Goal: Task Accomplishment & Management: Manage account settings

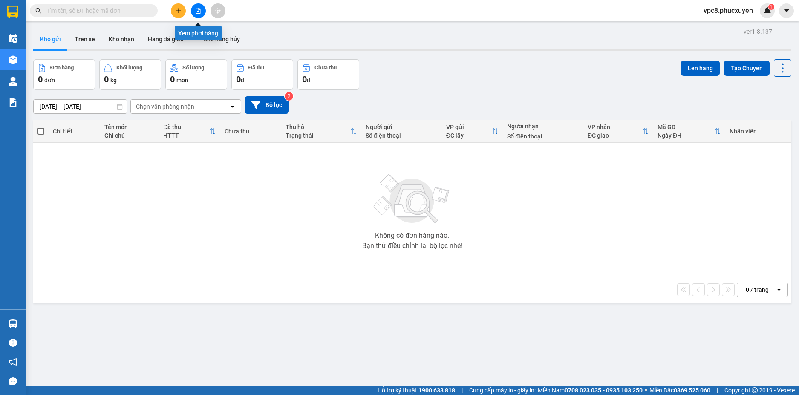
click at [198, 12] on icon "file-add" at bounding box center [198, 11] width 5 height 6
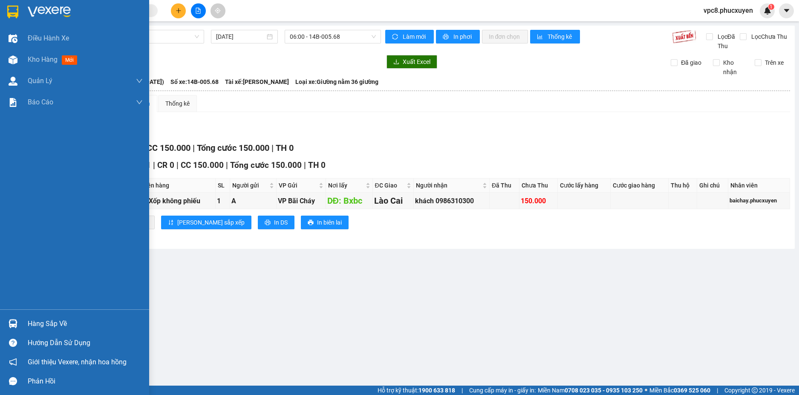
click at [12, 322] on img at bounding box center [13, 323] width 9 height 9
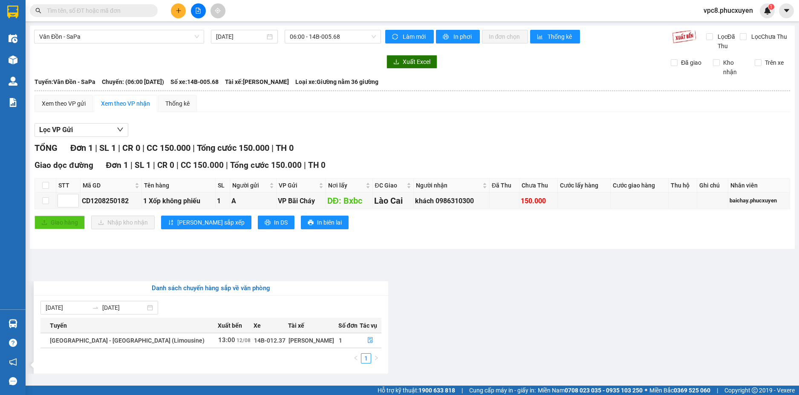
click at [432, 296] on section "Kết quả tìm kiếm ( 0 ) Bộ lọc 09/08 - 09/08 No Data vpc8.phucxuyen 1 Điều hành …" at bounding box center [399, 197] width 799 height 395
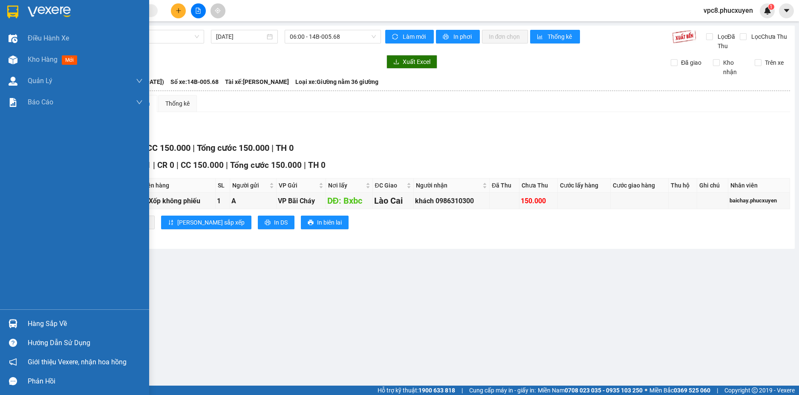
click at [6, 318] on div at bounding box center [13, 323] width 15 height 15
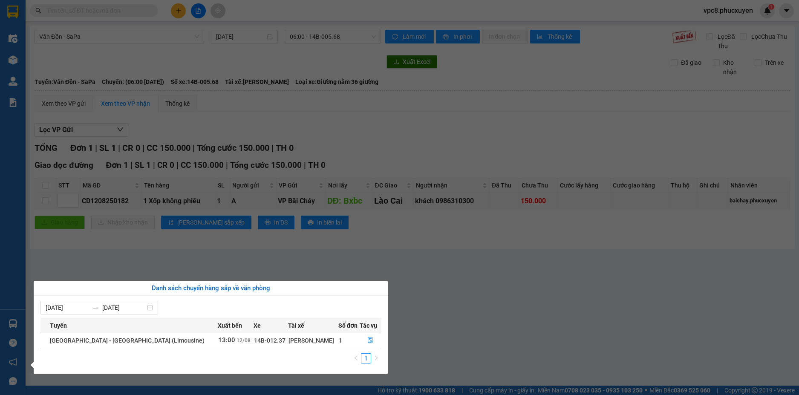
click at [352, 243] on section "Kết quả tìm kiếm ( 0 ) Bộ lọc 09/08 - 09/08 No Data vpc8.phucxuyen 1 Điều hành …" at bounding box center [399, 197] width 799 height 395
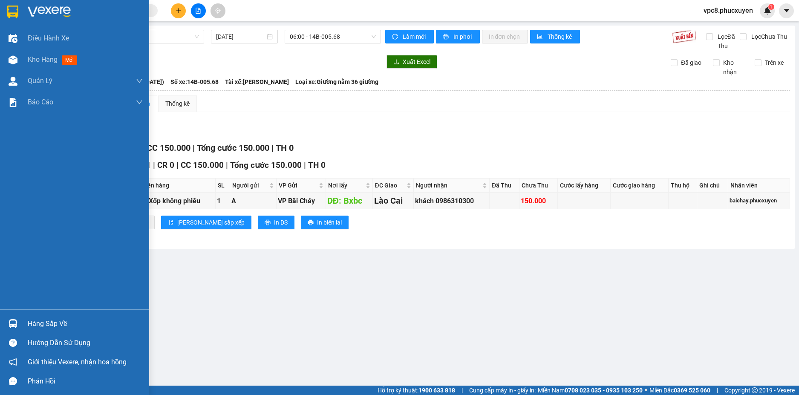
click at [16, 319] on div at bounding box center [13, 323] width 15 height 15
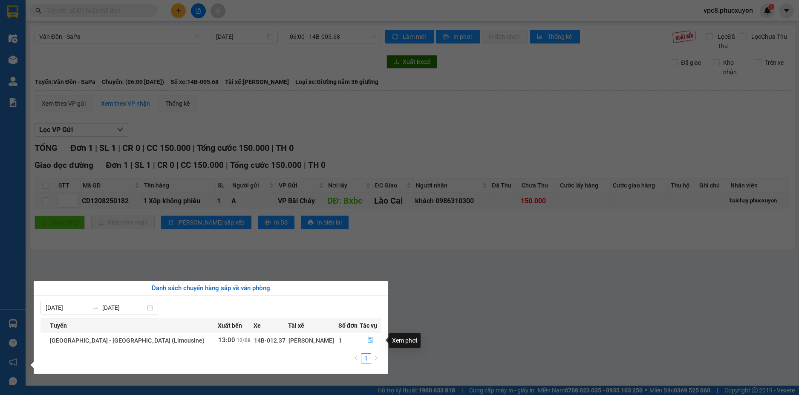
click at [362, 336] on button "button" at bounding box center [370, 341] width 21 height 14
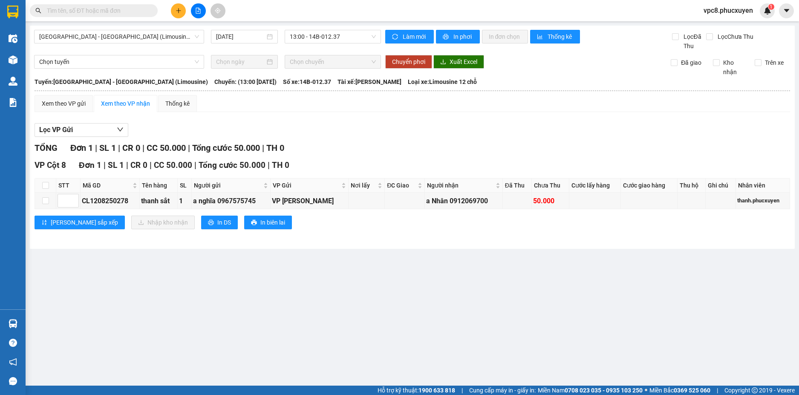
click at [365, 323] on main "[GEOGRAPHIC_DATA] - [GEOGRAPHIC_DATA] (Limousine) [DATE] 13:00 - 14B-012.37 Làm…" at bounding box center [399, 192] width 799 height 385
drag, startPoint x: 372, startPoint y: 273, endPoint x: 444, endPoint y: 293, distance: 74.4
click at [444, 293] on main "[GEOGRAPHIC_DATA] - [GEOGRAPHIC_DATA] (Limousine) [DATE] 13:00 - 14B-012.37 Làm…" at bounding box center [399, 192] width 799 height 385
click at [444, 294] on main "[GEOGRAPHIC_DATA] - [GEOGRAPHIC_DATA] (Limousine) [DATE] 13:00 - 14B-012.37 Làm…" at bounding box center [399, 192] width 799 height 385
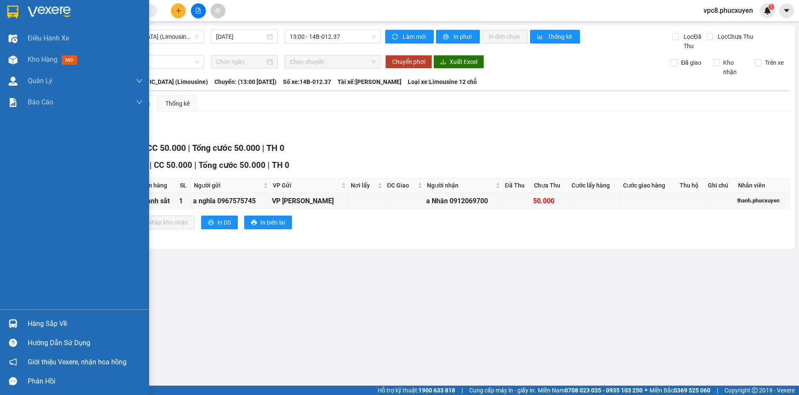
click at [9, 321] on img at bounding box center [13, 323] width 9 height 9
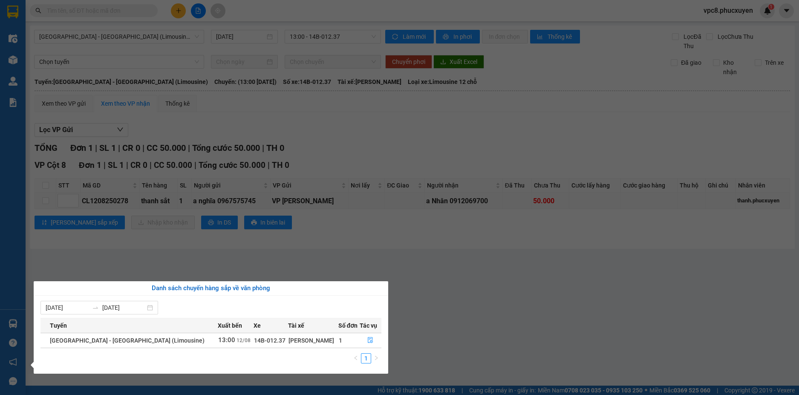
click at [447, 327] on section "Kết quả tìm kiếm ( 0 ) Bộ lọc 09/08 - 09/08 No Data vpc8.phucxuyen 1 Điều hành …" at bounding box center [399, 197] width 799 height 395
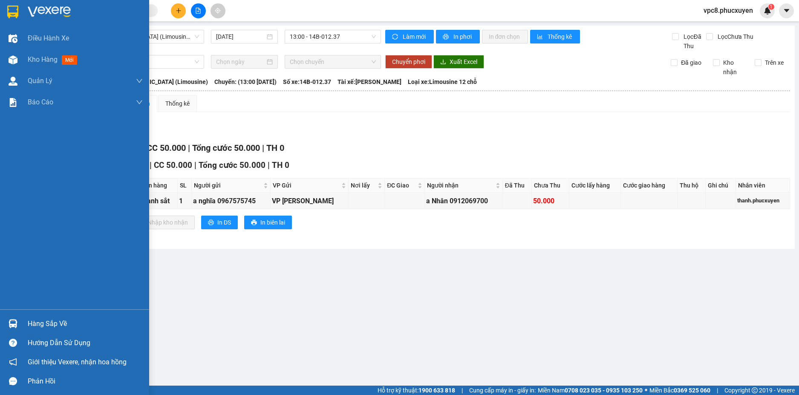
click at [15, 318] on div at bounding box center [13, 323] width 15 height 15
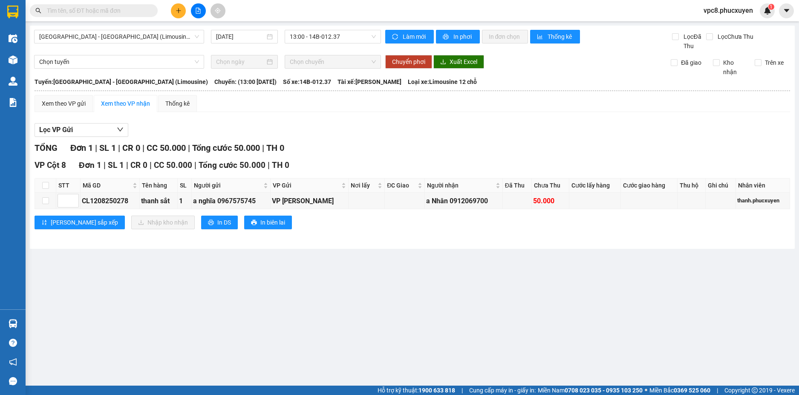
click at [307, 258] on section "Kết quả tìm kiếm ( 0 ) Bộ lọc 09/08 - 09/08 No Data vpc8.phucxuyen 1 Điều hành …" at bounding box center [399, 197] width 799 height 395
drag, startPoint x: 129, startPoint y: 201, endPoint x: 82, endPoint y: 201, distance: 47.3
click at [82, 201] on div "CL1208250278" at bounding box center [110, 201] width 56 height 11
copy div "CL1208250278"
click at [100, 10] on input "text" at bounding box center [97, 10] width 101 height 9
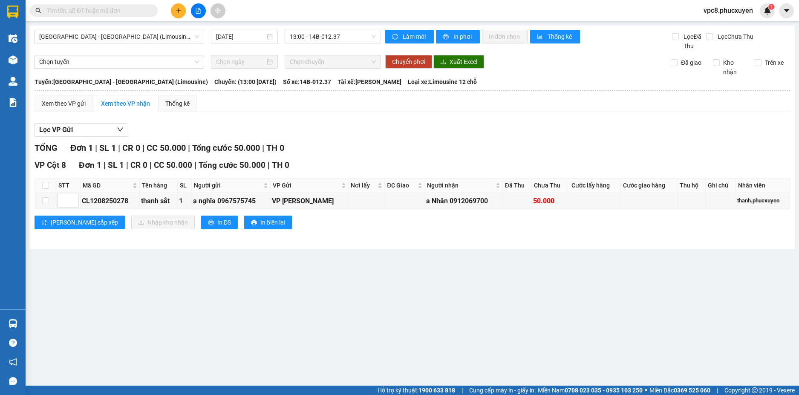
paste input "CL1208250278"
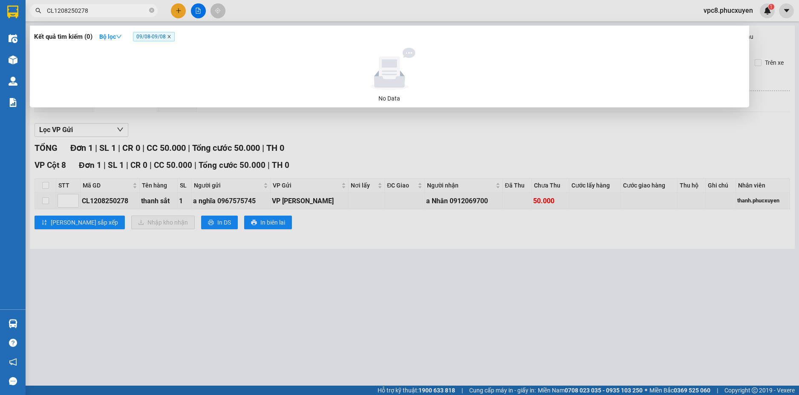
type input "CL1208250278"
click at [170, 36] on icon "close" at bounding box center [168, 36] width 3 height 3
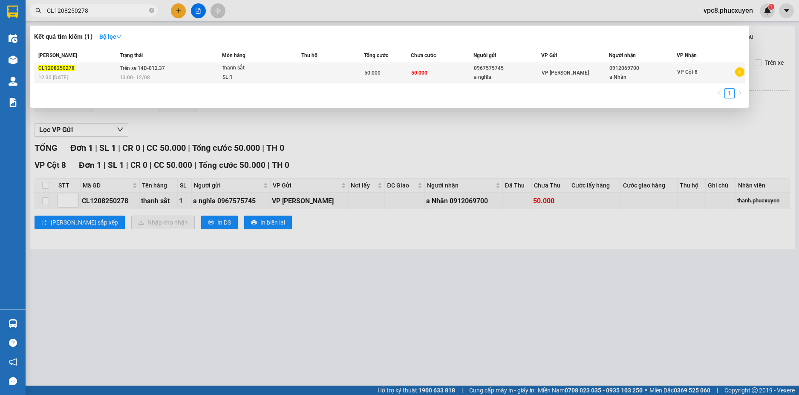
click at [357, 69] on td at bounding box center [332, 73] width 63 height 20
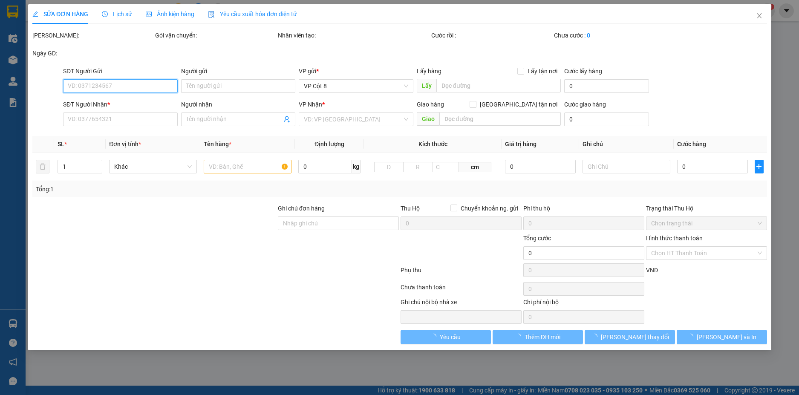
type input "0967575745"
type input "a nghĩa"
type input "0912069700"
type input "a Nhân"
type input "50.000"
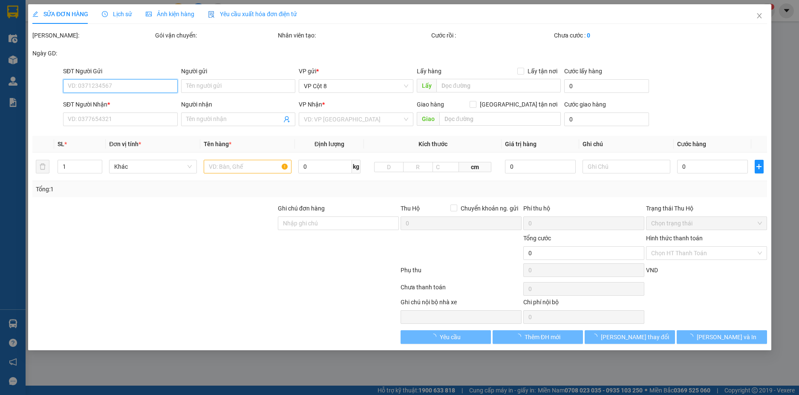
type input "50.000"
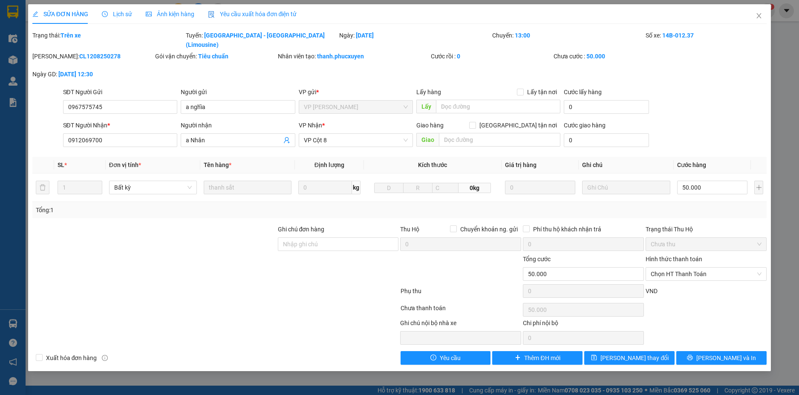
click at [119, 14] on span "Lịch sử" at bounding box center [117, 14] width 30 height 7
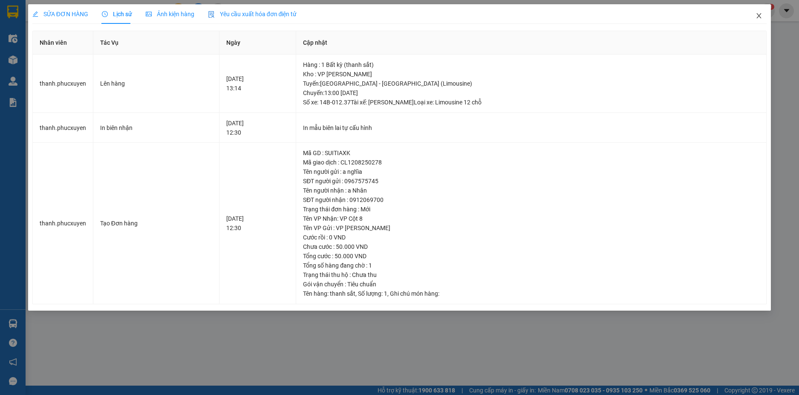
click at [760, 17] on icon "close" at bounding box center [758, 15] width 7 height 7
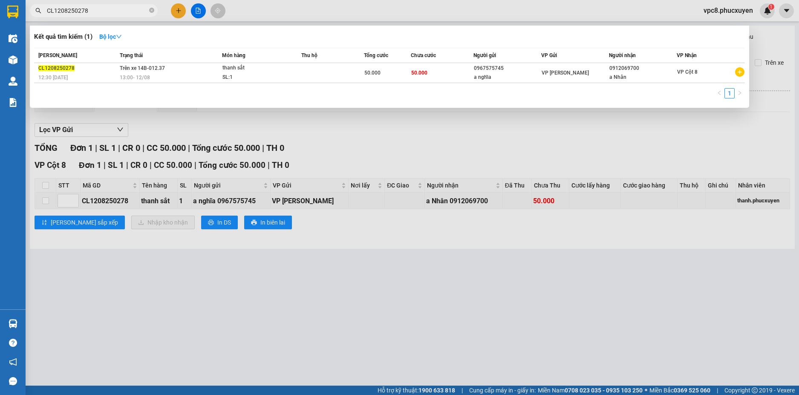
click at [111, 11] on input "CL1208250278" at bounding box center [97, 10] width 101 height 9
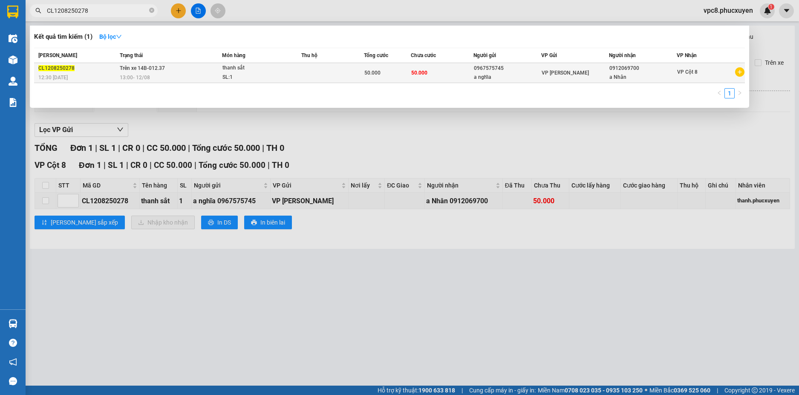
click at [380, 80] on td "50.000" at bounding box center [387, 73] width 47 height 20
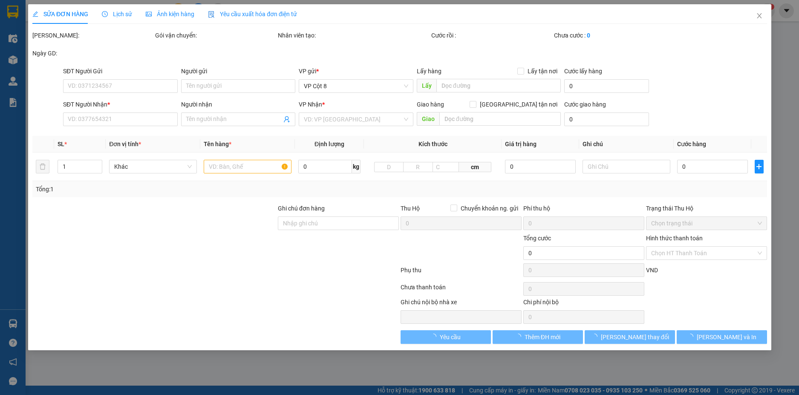
type input "0967575745"
type input "a nghĩa"
type input "0912069700"
type input "a Nhân"
type input "50.000"
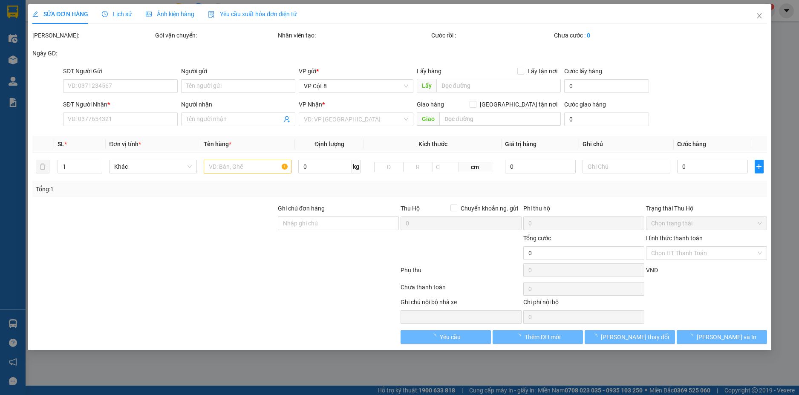
type input "50.000"
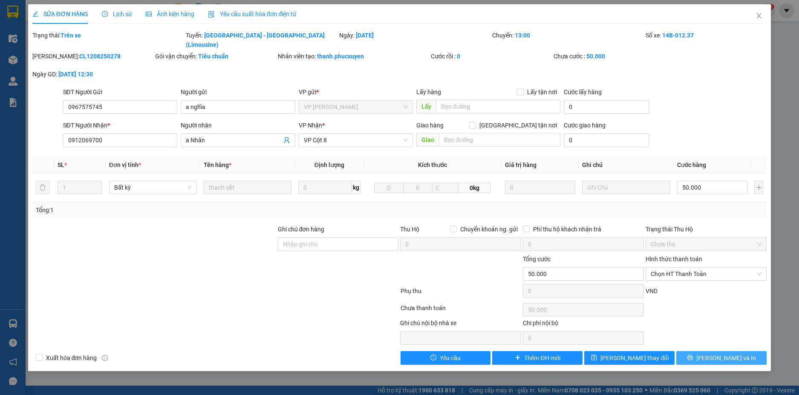
click at [720, 353] on span "[PERSON_NAME] và In" at bounding box center [726, 357] width 60 height 9
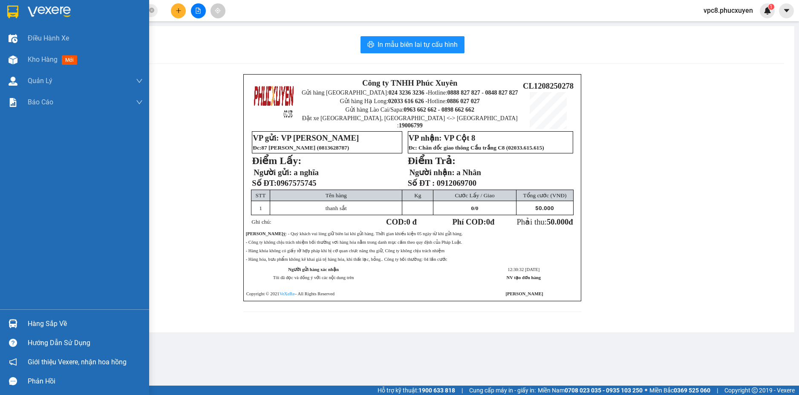
click at [9, 320] on img at bounding box center [13, 323] width 9 height 9
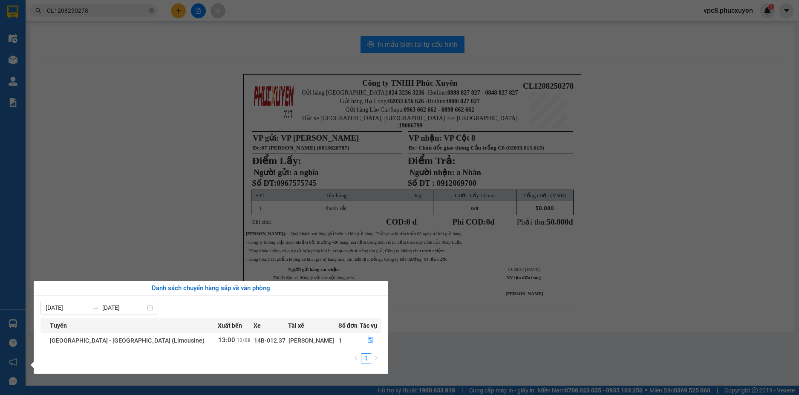
click at [207, 230] on section "Kết quả tìm kiếm ( 1 ) Bộ lọc Mã ĐH Trạng thái Món hàng Thu hộ Tổng cước Chưa c…" at bounding box center [399, 197] width 799 height 395
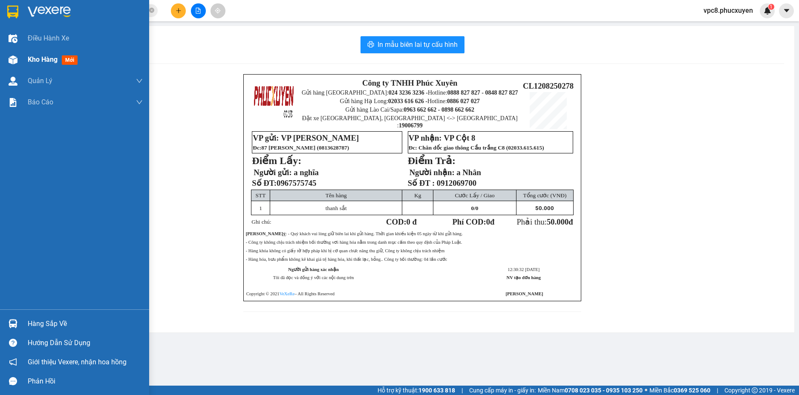
click at [25, 56] on div "Kho hàng mới" at bounding box center [74, 59] width 149 height 21
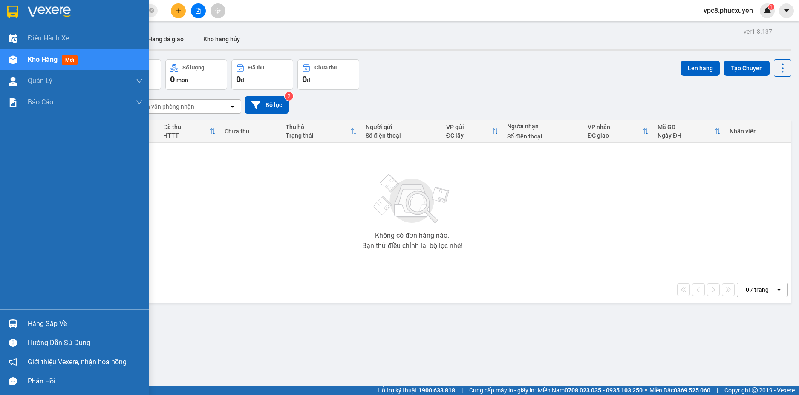
click at [14, 317] on div at bounding box center [13, 323] width 15 height 15
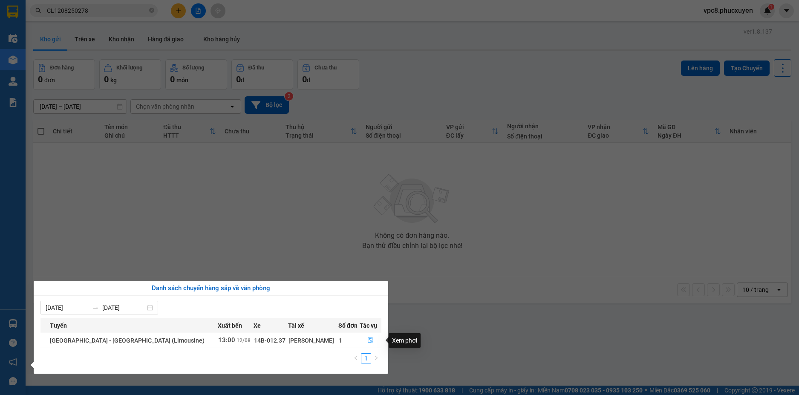
click at [367, 340] on icon "file-done" at bounding box center [370, 340] width 6 height 6
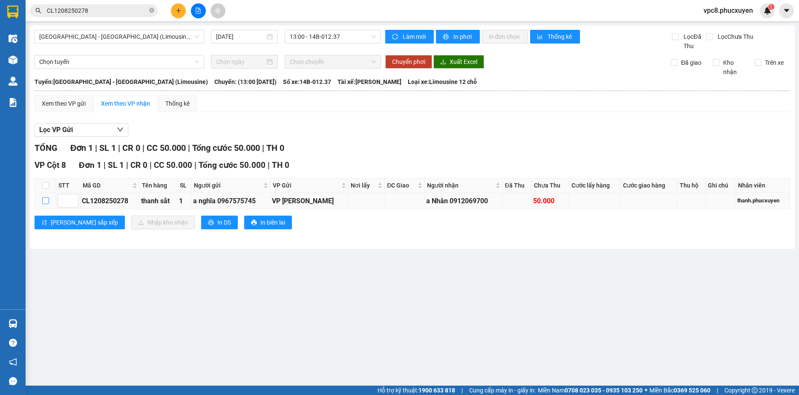
click at [45, 198] on input "checkbox" at bounding box center [45, 200] width 7 height 7
checkbox input "true"
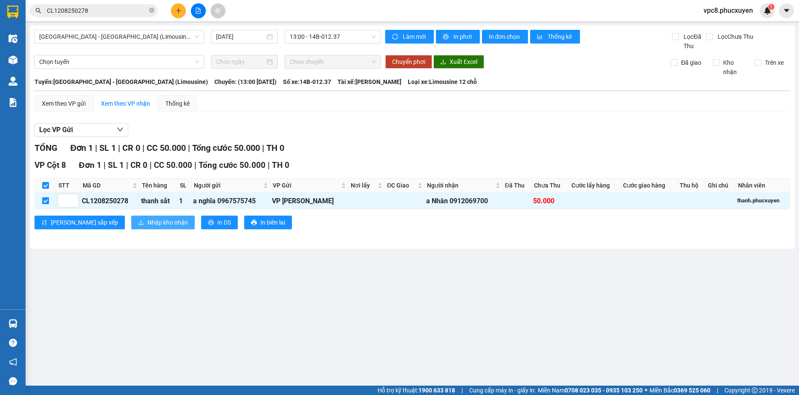
click at [147, 222] on span "Nhập kho nhận" at bounding box center [167, 222] width 40 height 9
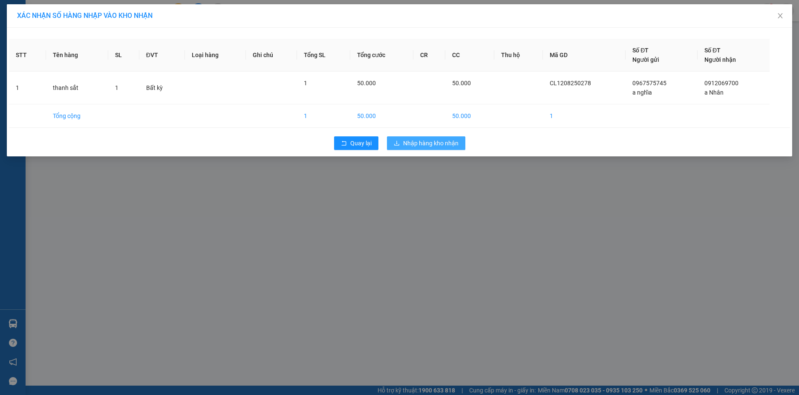
click at [434, 147] on span "Nhập hàng kho nhận" at bounding box center [430, 142] width 55 height 9
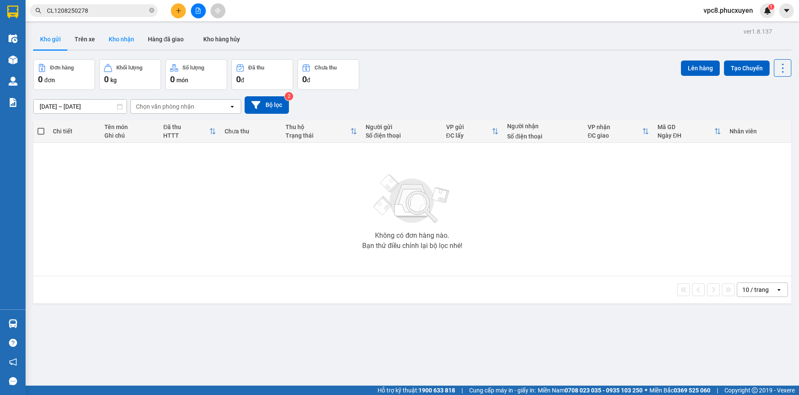
click at [106, 37] on button "Kho nhận" at bounding box center [121, 39] width 39 height 20
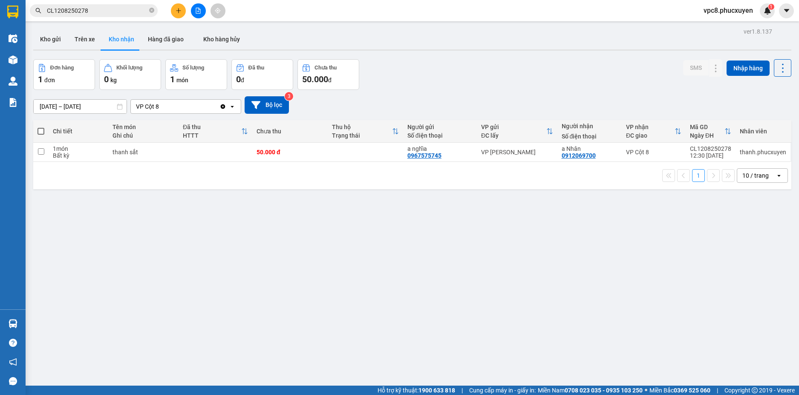
click at [482, 72] on div "Đơn hàng 1 đơn Khối lượng 0 kg Số lượng 1 món Đã thu 0 đ Chưa thu 50.000 đ SMS …" at bounding box center [412, 74] width 758 height 31
click at [695, 151] on button at bounding box center [698, 152] width 12 height 15
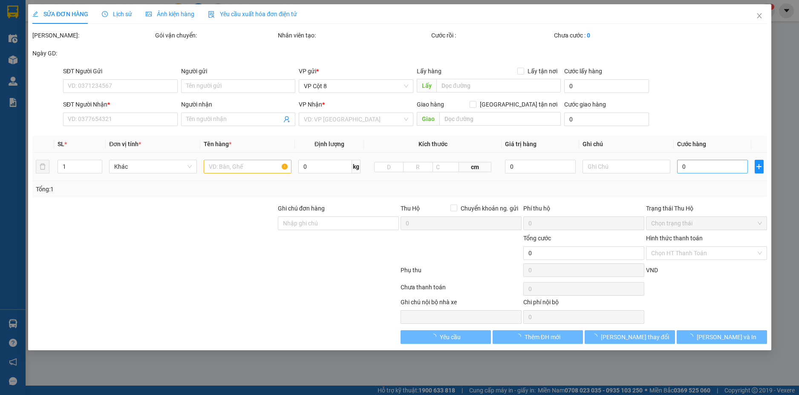
type input "0967575745"
type input "a nghĩa"
type input "0912069700"
type input "a Nhân"
type input "50.000"
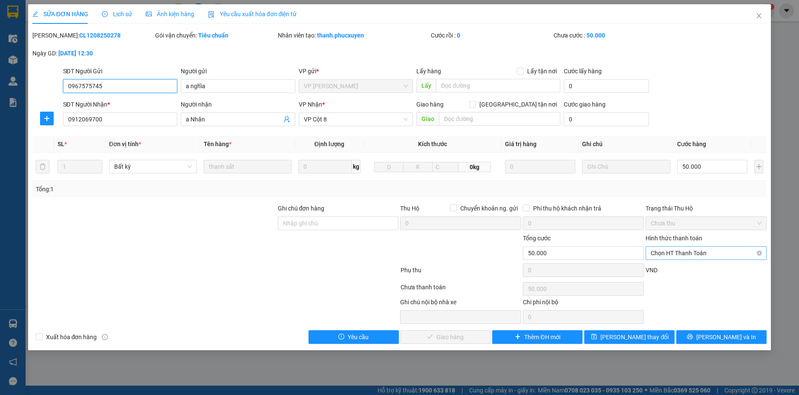
click at [680, 250] on span "Chọn HT Thanh Toán" at bounding box center [705, 253] width 111 height 13
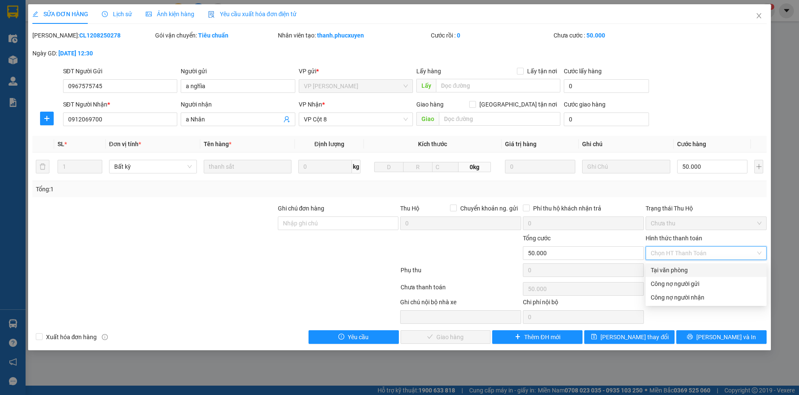
click at [667, 266] on div "Tại văn phòng" at bounding box center [705, 269] width 111 height 9
type input "0"
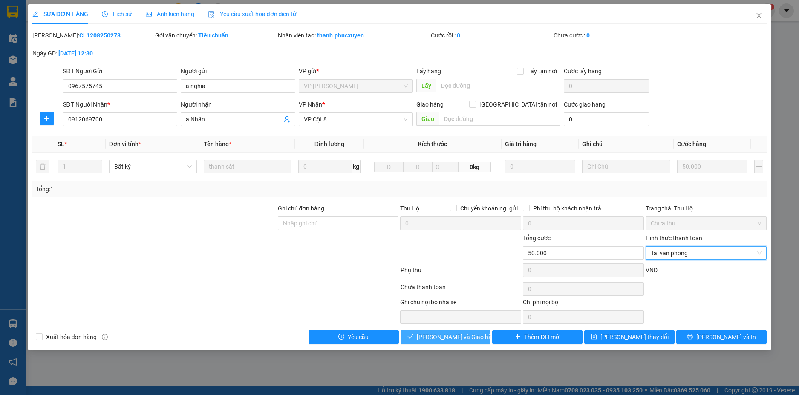
click at [438, 336] on span "[PERSON_NAME] và Giao hàng" at bounding box center [458, 336] width 82 height 9
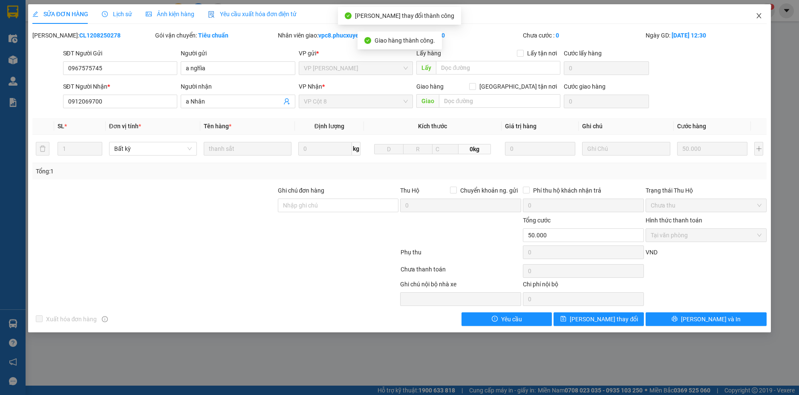
click at [759, 18] on icon "close" at bounding box center [758, 15] width 7 height 7
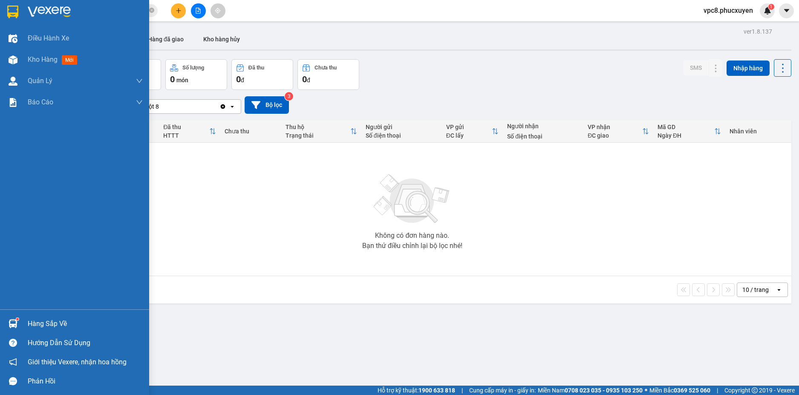
click at [10, 313] on div "Hàng sắp về Hướng dẫn sử dụng Giới thiệu Vexere, nhận hoa hồng Phản hồi" at bounding box center [74, 349] width 149 height 81
click at [17, 323] on div at bounding box center [13, 323] width 15 height 15
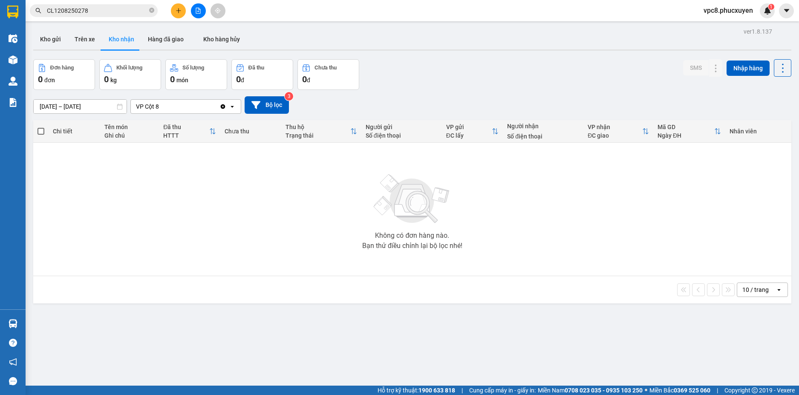
click at [373, 229] on section "Kết quả tìm kiếm ( 1 ) Bộ lọc Mã ĐH Trạng thái Món hàng Thu hộ Tổng cước Chưa c…" at bounding box center [399, 197] width 799 height 395
click at [54, 37] on button "Kho gửi" at bounding box center [50, 39] width 35 height 20
click at [118, 42] on button "Kho nhận" at bounding box center [121, 39] width 39 height 20
click at [196, 14] on button at bounding box center [198, 10] width 15 height 15
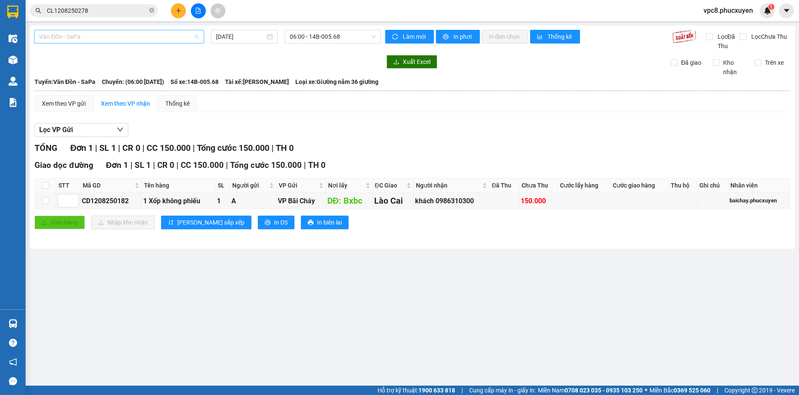
click at [153, 41] on span "Vân Đồn - SaPa" at bounding box center [119, 36] width 160 height 13
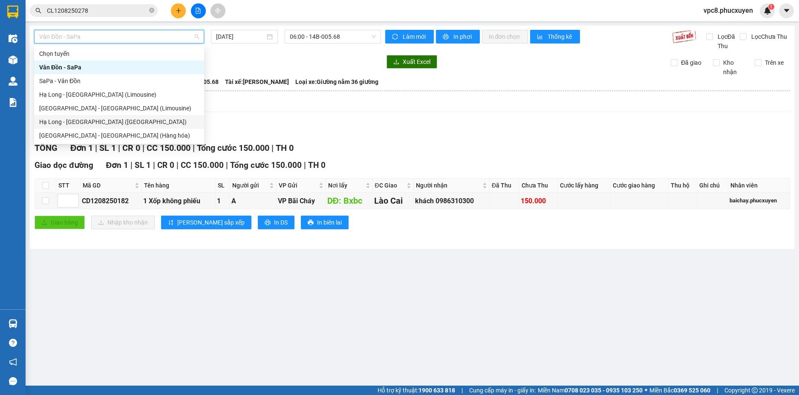
click at [107, 122] on div "Hạ Long - [GEOGRAPHIC_DATA] ([GEOGRAPHIC_DATA])" at bounding box center [119, 121] width 160 height 9
type input "[DATE]"
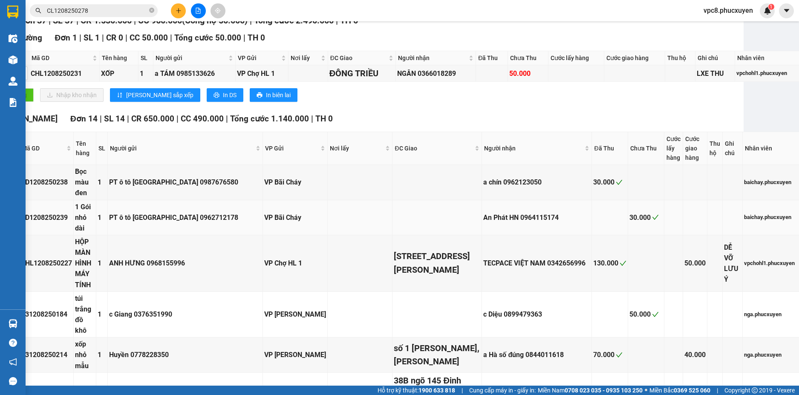
scroll to position [0, 51]
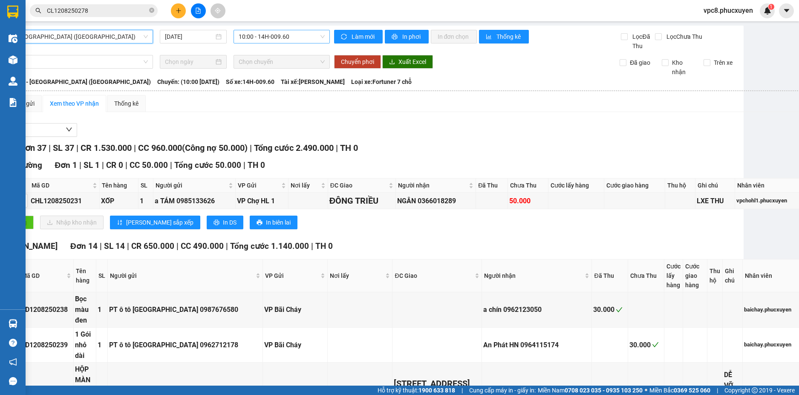
click at [290, 37] on span "10:00 - 14H-009.60" at bounding box center [282, 36] width 86 height 13
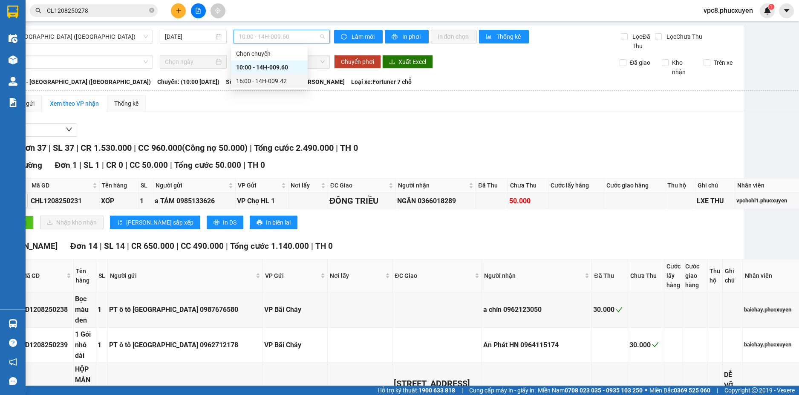
click at [280, 82] on div "16:00 - 14H-009.42" at bounding box center [269, 80] width 66 height 9
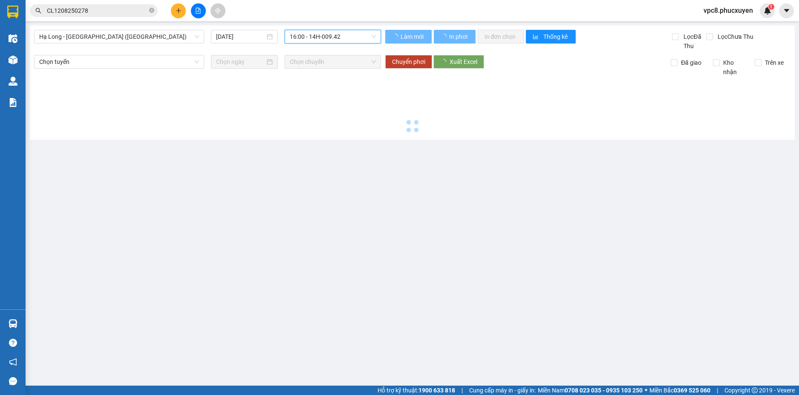
scroll to position [0, 0]
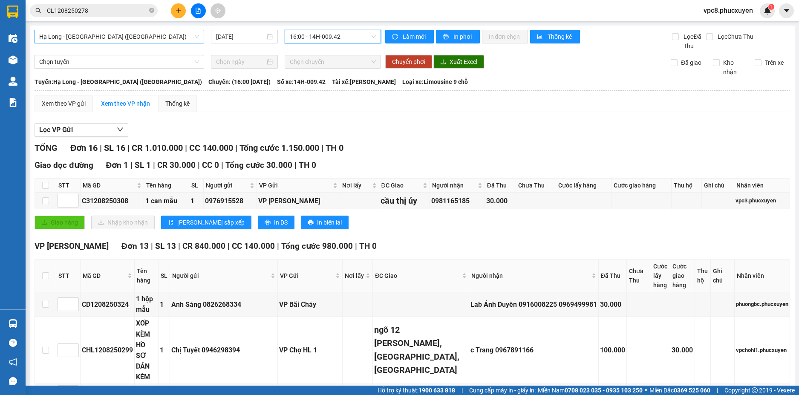
click at [159, 37] on span "Hạ Long - [GEOGRAPHIC_DATA] ([GEOGRAPHIC_DATA])" at bounding box center [119, 36] width 160 height 13
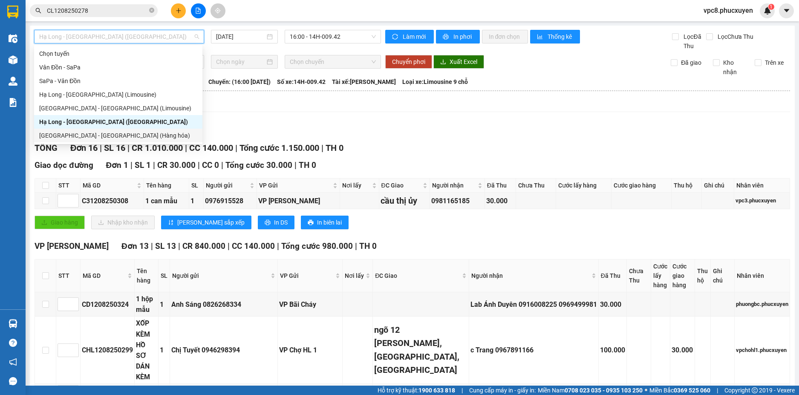
click at [95, 136] on div "[GEOGRAPHIC_DATA] - [GEOGRAPHIC_DATA] (Hàng hóa)" at bounding box center [118, 135] width 158 height 9
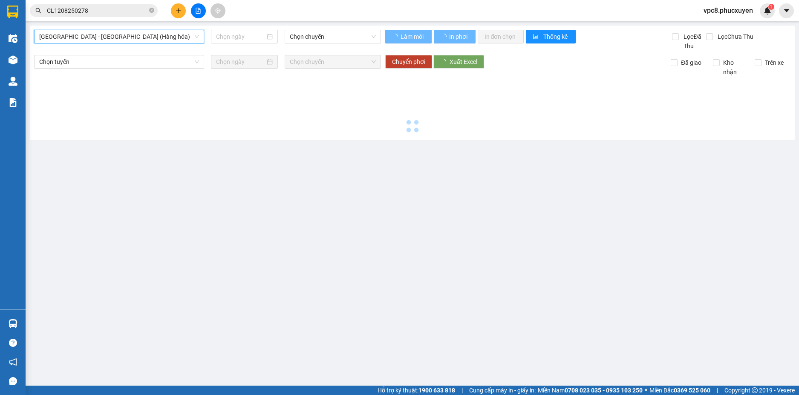
type input "[DATE]"
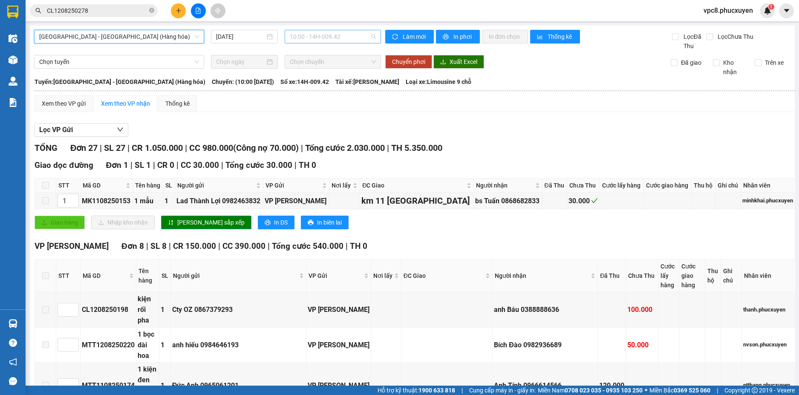
click at [345, 37] on span "10:00 - 14H-009.42" at bounding box center [333, 36] width 86 height 13
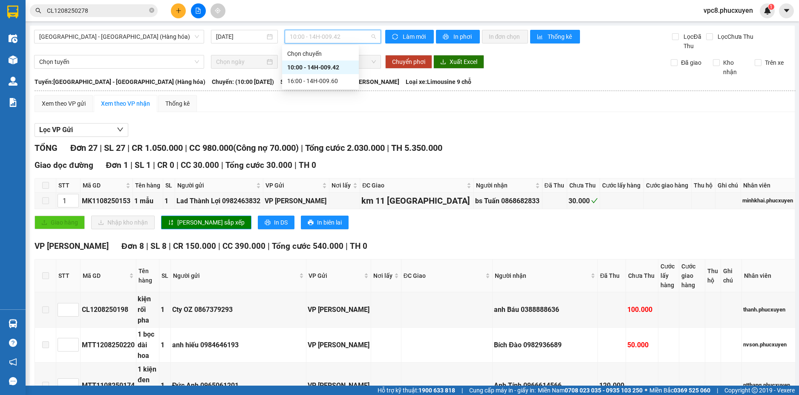
click at [319, 69] on div "10:00 - 14H-009.42" at bounding box center [320, 67] width 66 height 9
click at [316, 35] on span "10:00 - 14H-009.42" at bounding box center [333, 36] width 86 height 13
click at [331, 83] on div "16:00 - 14H-009.60" at bounding box center [320, 80] width 66 height 9
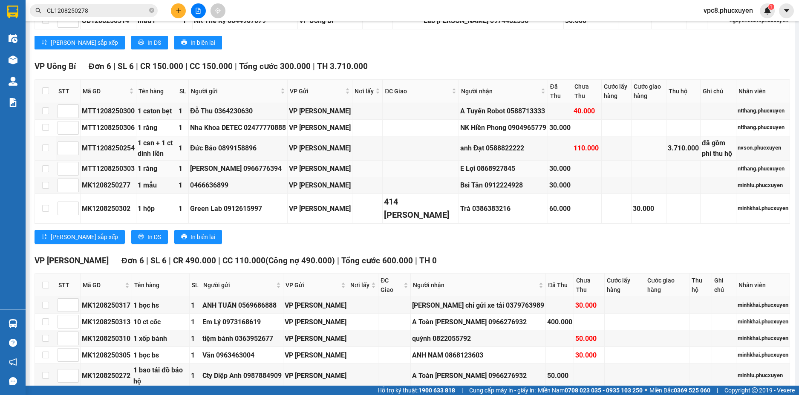
scroll to position [514, 0]
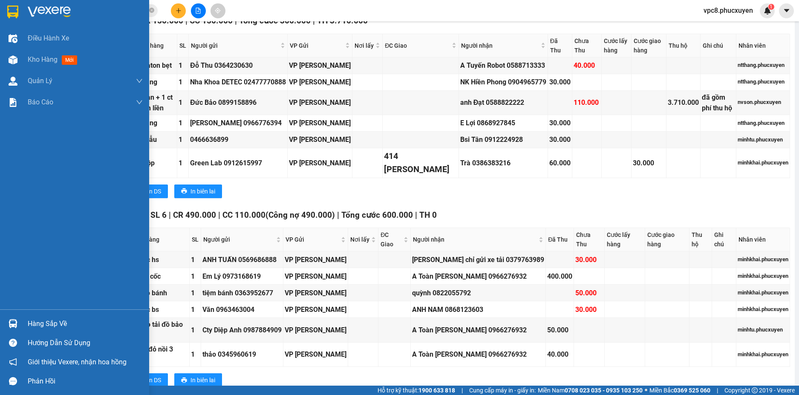
click at [12, 322] on img at bounding box center [13, 323] width 9 height 9
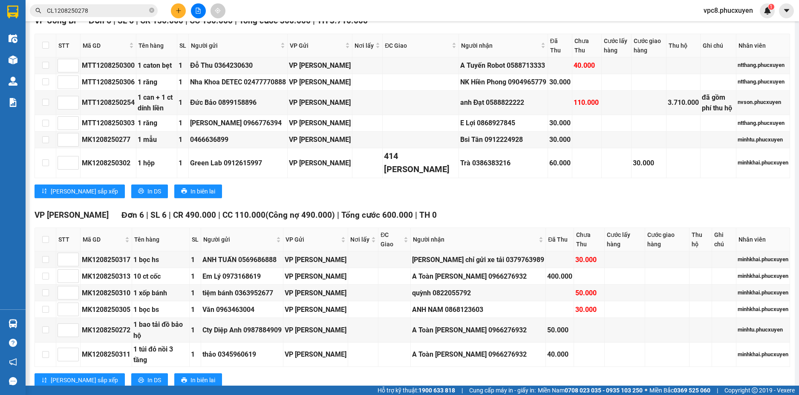
click at [403, 362] on section "Kết quả tìm kiếm ( 1 ) Bộ lọc Mã ĐH Trạng thái Món hàng Thu hộ Tổng cước Chưa c…" at bounding box center [399, 197] width 799 height 395
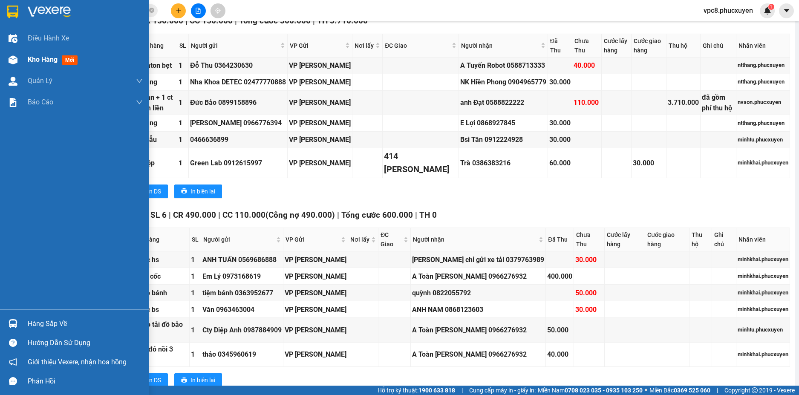
click at [35, 55] on span "Kho hàng" at bounding box center [43, 59] width 30 height 8
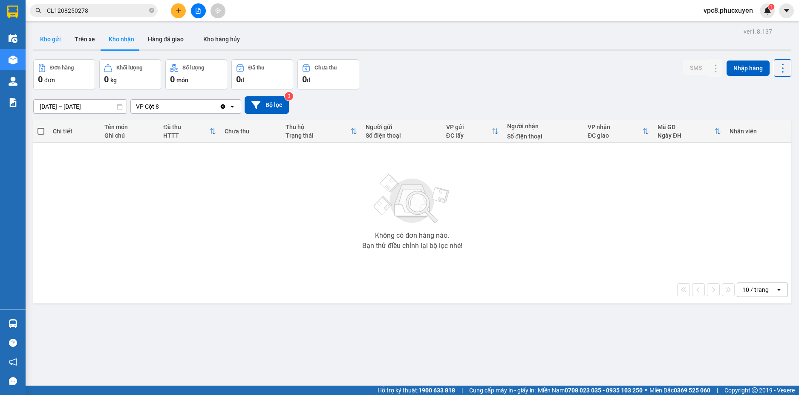
click at [52, 37] on button "Kho gửi" at bounding box center [50, 39] width 35 height 20
click at [122, 42] on button "Kho nhận" at bounding box center [121, 39] width 39 height 20
click at [409, 81] on div "Đơn hàng 0 đơn Khối lượng 0 kg Số lượng 0 món Đã thu 0 đ Chưa thu 0 đ SMS Nhập …" at bounding box center [412, 74] width 758 height 31
click at [149, 12] on icon "close-circle" at bounding box center [151, 10] width 5 height 5
click at [484, 107] on div "[DATE] – [DATE] Press the down arrow key to interact with the calendar and sele…" at bounding box center [412, 104] width 758 height 17
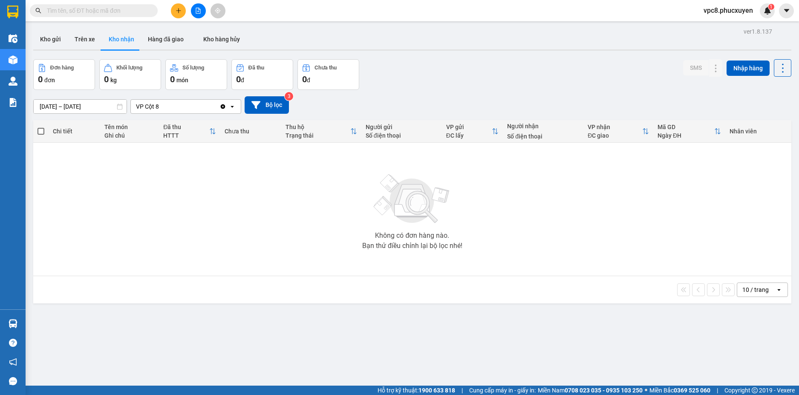
click at [499, 92] on div "[DATE] – [DATE] Press the down arrow key to interact with the calendar and sele…" at bounding box center [412, 105] width 758 height 30
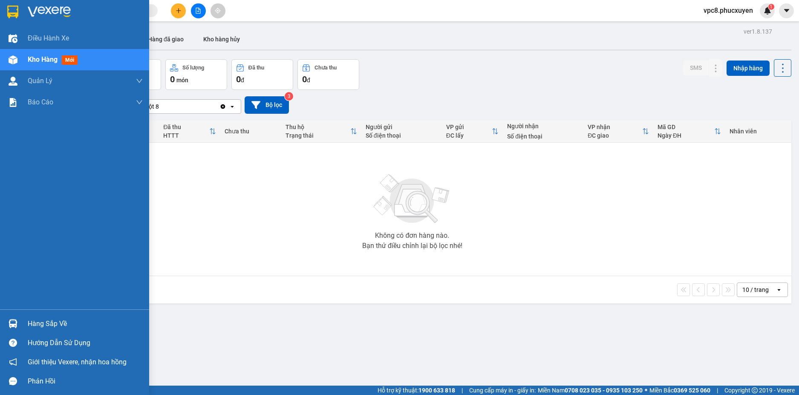
click at [7, 324] on div at bounding box center [13, 323] width 15 height 15
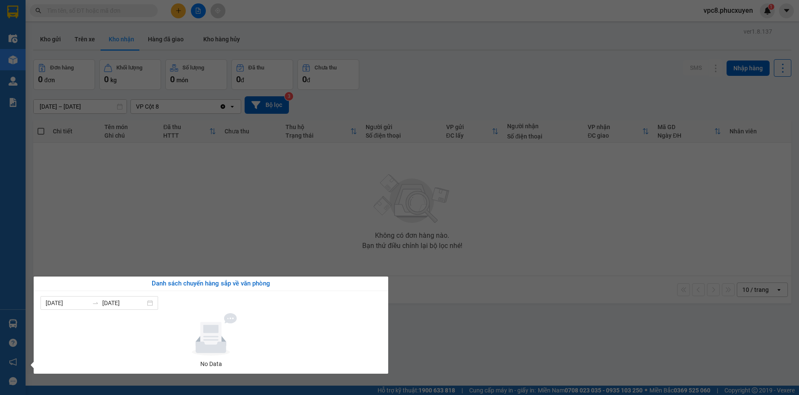
click at [378, 326] on div "No Data" at bounding box center [210, 340] width 341 height 55
click at [259, 236] on section "Kết quả tìm kiếm ( 1 ) Bộ lọc Mã ĐH Trạng thái Món hàng Thu hộ Tổng cước Chưa c…" at bounding box center [399, 197] width 799 height 395
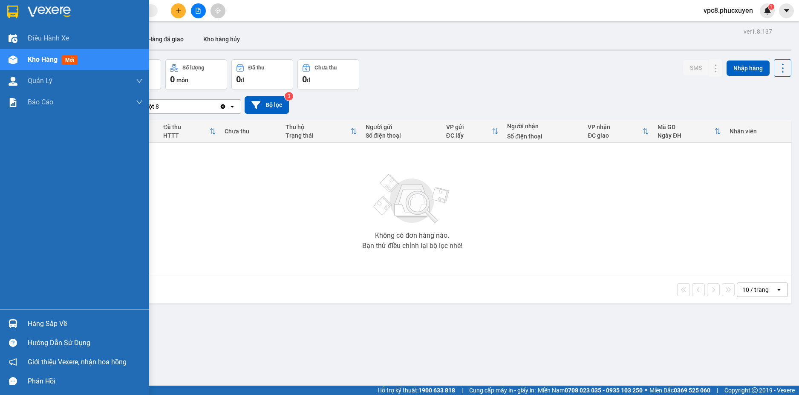
click at [8, 323] on div at bounding box center [13, 323] width 15 height 15
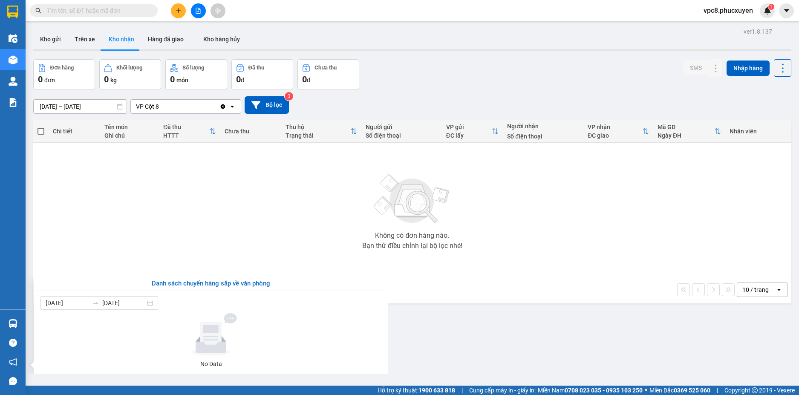
click at [415, 234] on section "Kết quả tìm kiếm ( 1 ) Bộ lọc Mã ĐH Trạng thái Món hàng Thu hộ Tổng cước Chưa c…" at bounding box center [399, 197] width 799 height 395
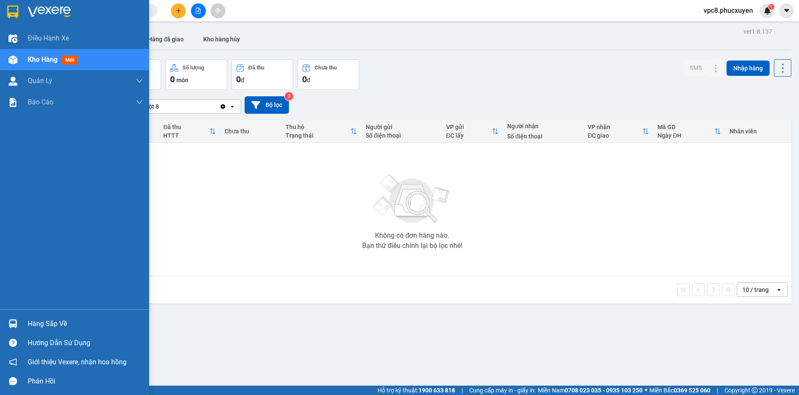
click at [12, 319] on img at bounding box center [13, 323] width 9 height 9
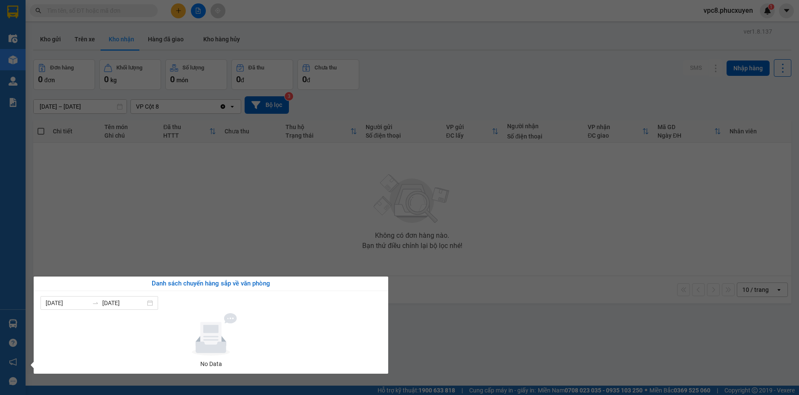
click at [313, 251] on section "Kết quả tìm kiếm ( 1 ) Bộ lọc Mã ĐH Trạng thái Món hàng Thu hộ Tổng cước Chưa c…" at bounding box center [399, 197] width 799 height 395
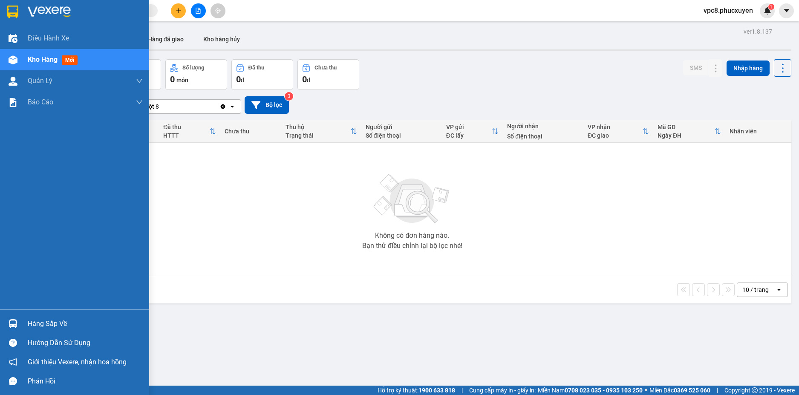
click at [14, 318] on div at bounding box center [13, 323] width 15 height 15
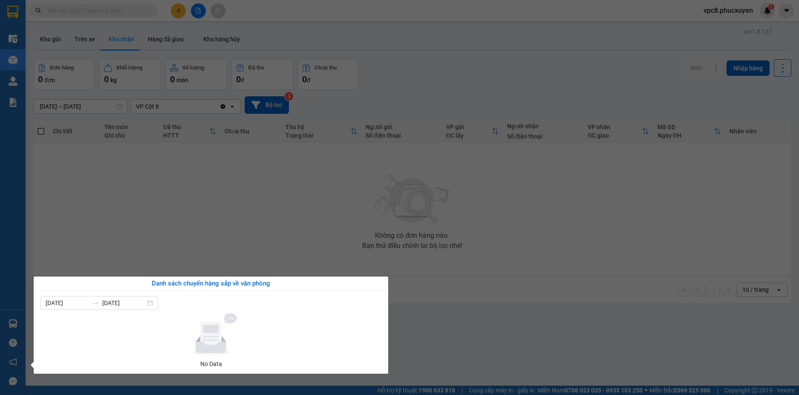
click at [487, 299] on section "Kết quả tìm kiếm ( 1 ) Bộ lọc Mã ĐH Trạng thái Món hàng Thu hộ Tổng cước Chưa c…" at bounding box center [399, 197] width 799 height 395
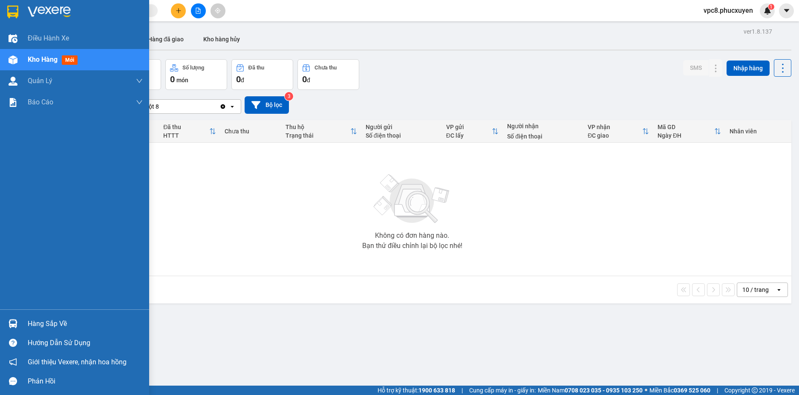
click at [17, 324] on div at bounding box center [13, 323] width 15 height 15
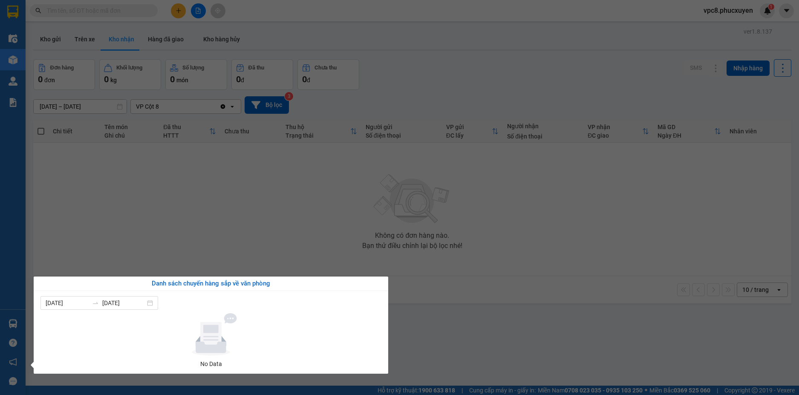
click at [257, 258] on section "Kết quả tìm kiếm ( 1 ) Bộ lọc Mã ĐH Trạng thái Món hàng Thu hộ Tổng cước Chưa c…" at bounding box center [399, 197] width 799 height 395
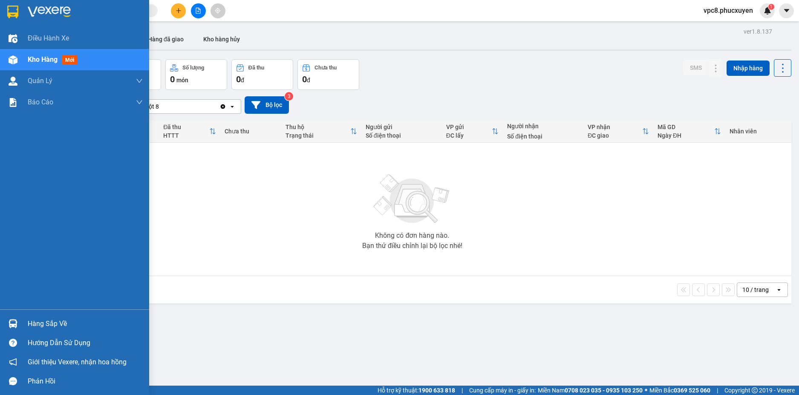
click at [6, 320] on div at bounding box center [13, 323] width 15 height 15
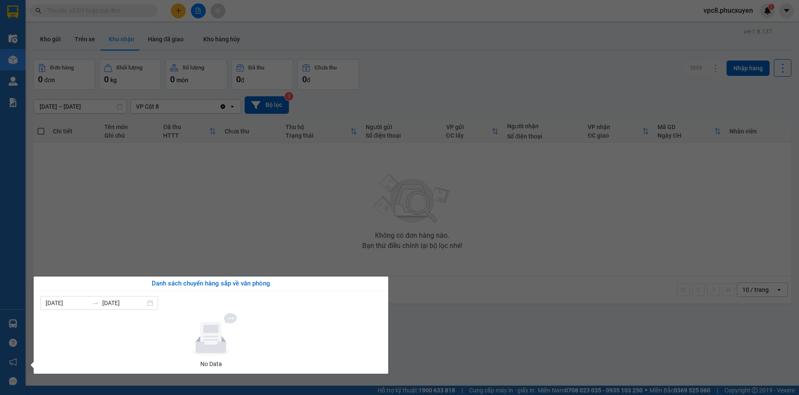
click at [347, 247] on section "Kết quả tìm kiếm ( 1 ) Bộ lọc Mã ĐH Trạng thái Món hàng Thu hộ Tổng cước Chưa c…" at bounding box center [399, 197] width 799 height 395
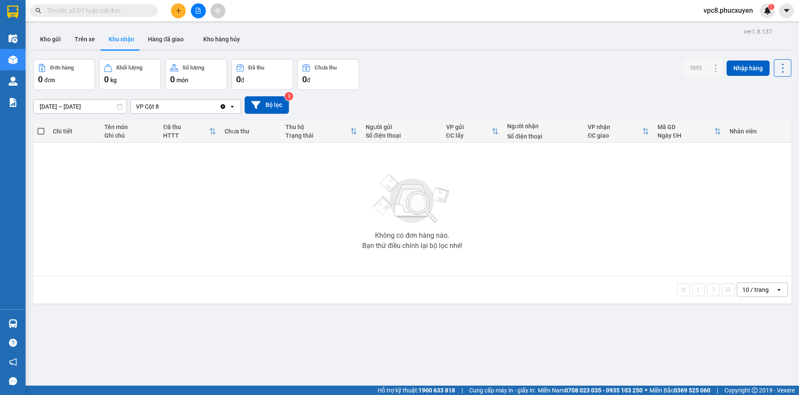
click at [224, 209] on div "Không có đơn hàng nào. Bạn thử điều chỉnh lại bộ lọc nhé!" at bounding box center [411, 209] width 749 height 128
click at [59, 35] on button "Kho gửi" at bounding box center [50, 39] width 35 height 20
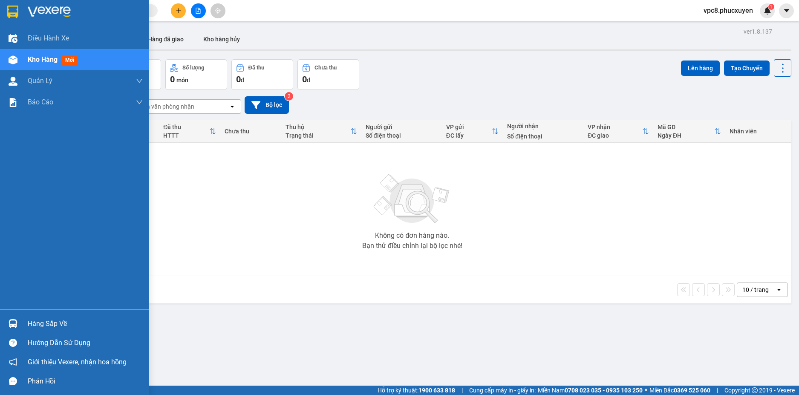
click at [16, 325] on img at bounding box center [13, 323] width 9 height 9
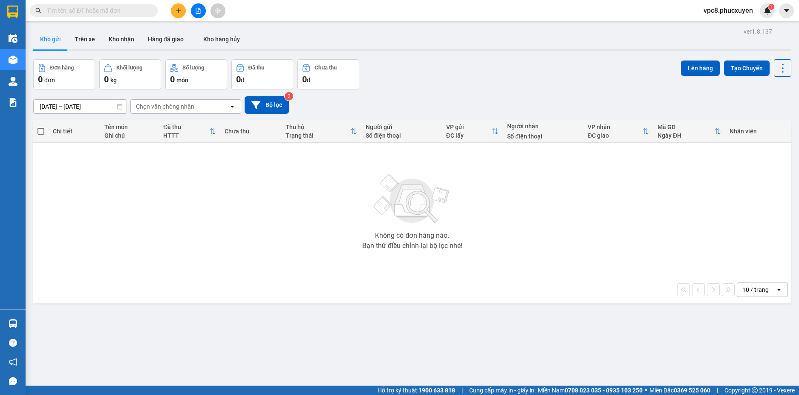
click at [486, 307] on section "Kết quả tìm kiếm ( 1 ) Bộ lọc Mã ĐH Trạng thái Món hàng Thu hộ Tổng cước Chưa c…" at bounding box center [399, 197] width 799 height 395
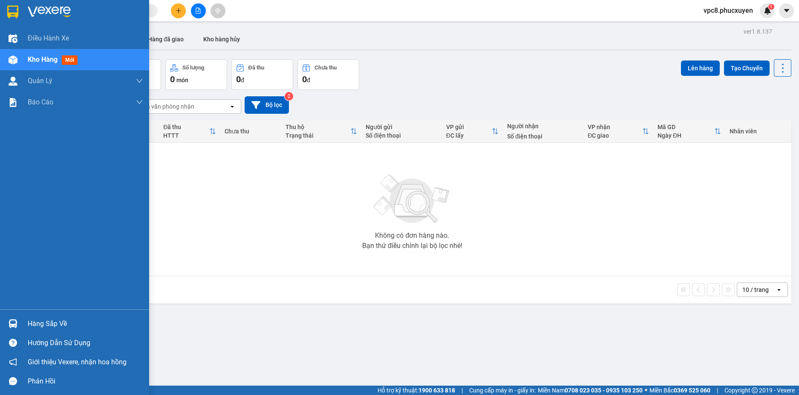
drag, startPoint x: 12, startPoint y: 318, endPoint x: 140, endPoint y: 289, distance: 131.1
click at [14, 317] on div at bounding box center [13, 323] width 15 height 15
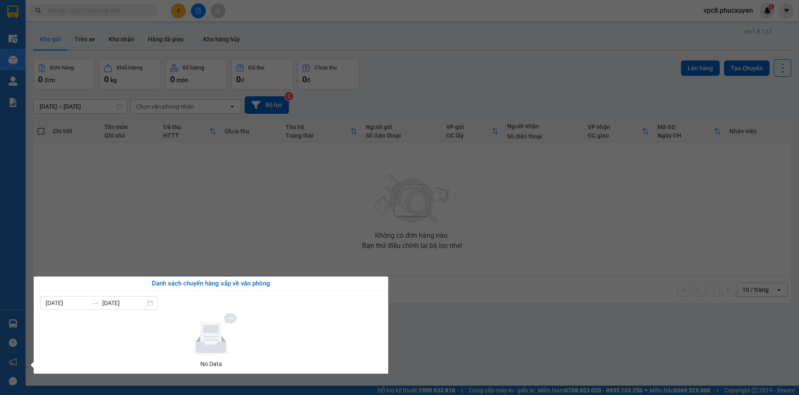
click at [416, 242] on section "Kết quả tìm kiếm ( 1 ) Bộ lọc Mã ĐH Trạng thái Món hàng Thu hộ Tổng cước Chưa c…" at bounding box center [399, 197] width 799 height 395
